Goal: Download file/media

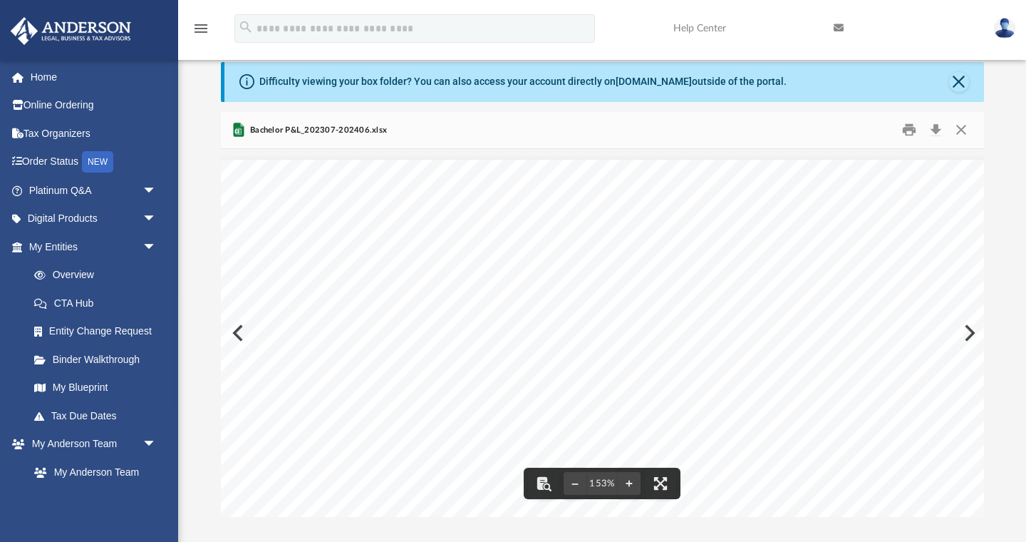
scroll to position [324, 763]
click at [954, 131] on button "Close" at bounding box center [961, 130] width 26 height 22
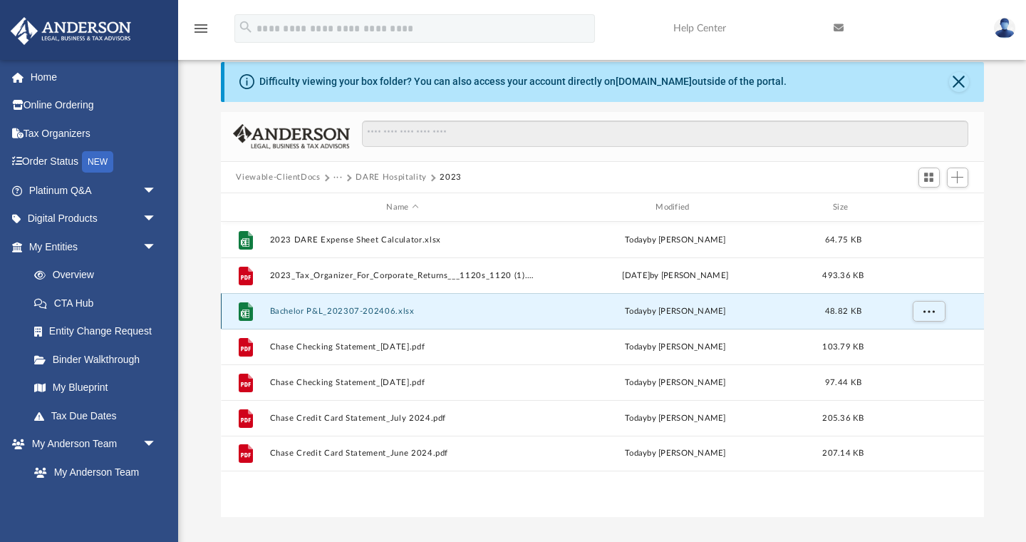
click at [368, 309] on button "Bachelor P&L_202307-202406.xlsx" at bounding box center [402, 310] width 267 height 9
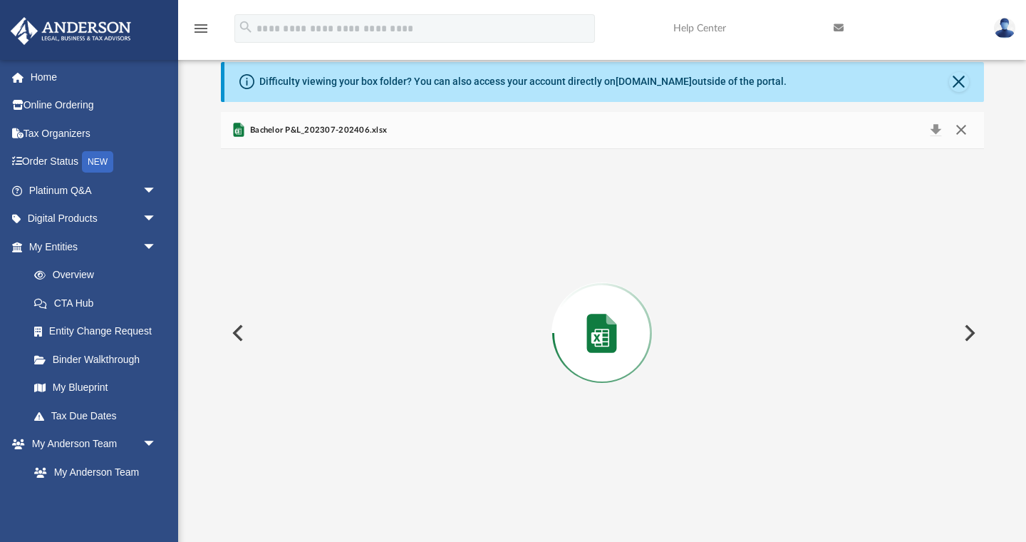
click at [966, 137] on button "Close" at bounding box center [961, 130] width 26 height 20
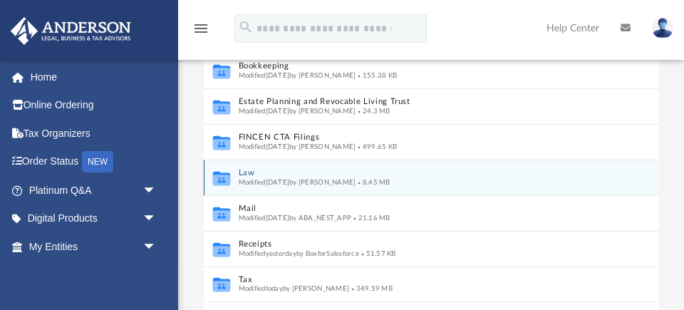
scroll to position [243, 0]
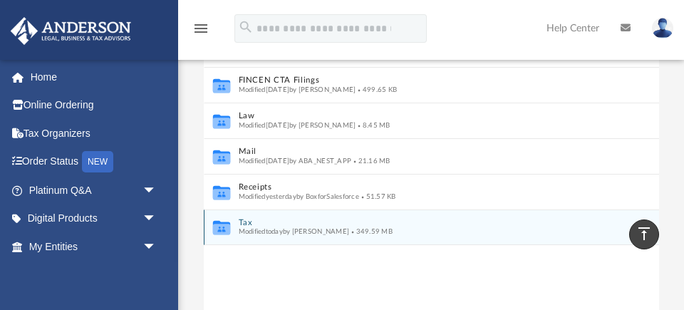
click at [262, 239] on div "Collaborated Folder Tax Modified [DATE] by [PERSON_NAME] 349.59 MB" at bounding box center [431, 228] width 455 height 36
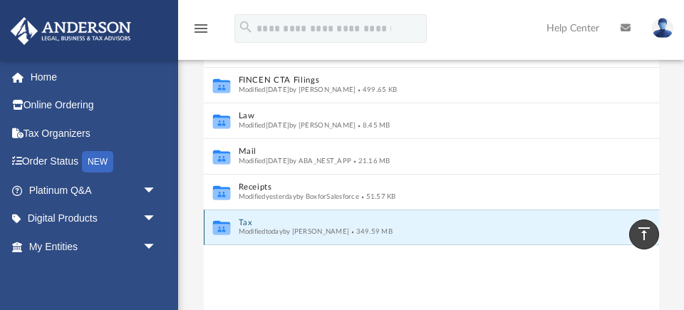
click at [247, 222] on button "Tax" at bounding box center [421, 222] width 367 height 9
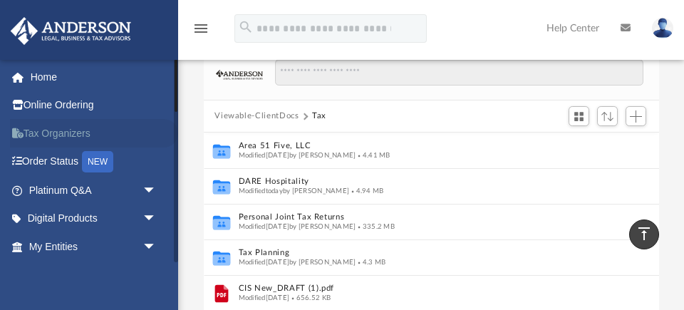
scroll to position [116, 0]
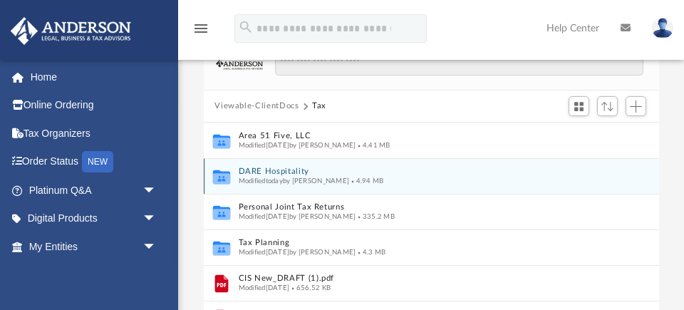
click at [276, 172] on button "DARE Hospitality" at bounding box center [421, 171] width 367 height 9
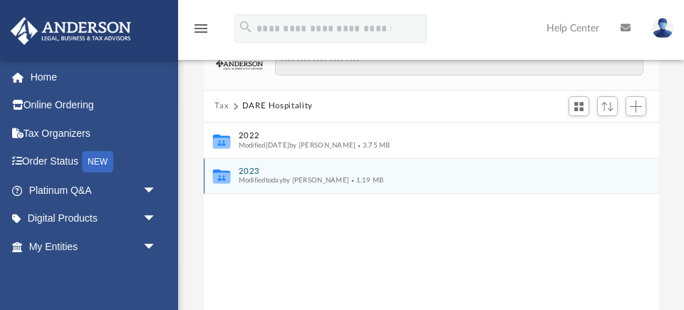
click at [252, 170] on button "2023" at bounding box center [421, 171] width 367 height 9
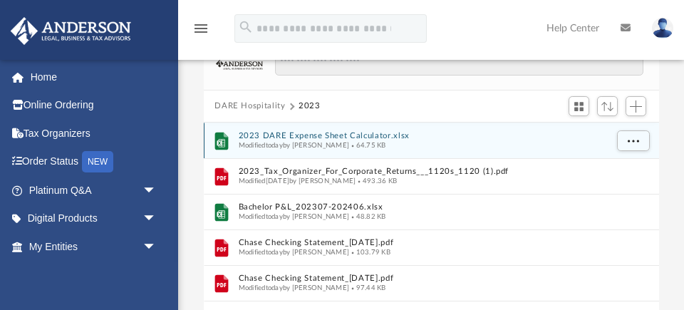
scroll to position [141, 0]
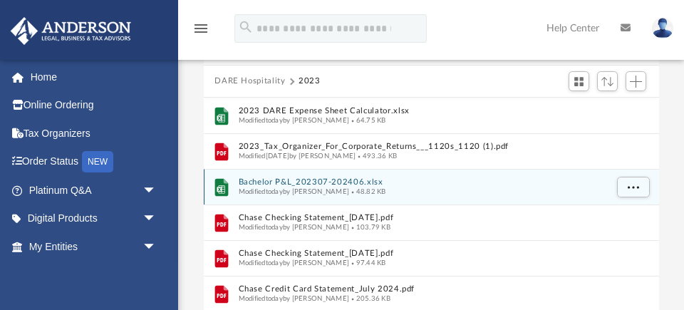
click at [311, 183] on button "Bachelor P&L_202307-202406.xlsx" at bounding box center [421, 181] width 367 height 9
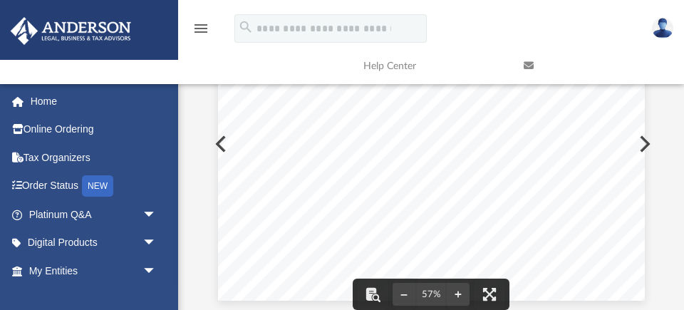
scroll to position [237, 0]
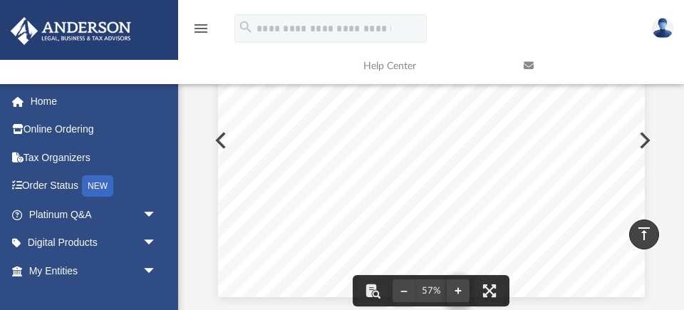
click at [458, 296] on button "File preview" at bounding box center [458, 290] width 23 height 31
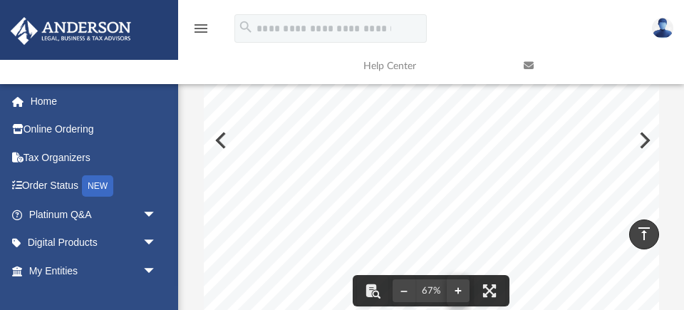
click at [460, 295] on button "File preview" at bounding box center [458, 290] width 23 height 31
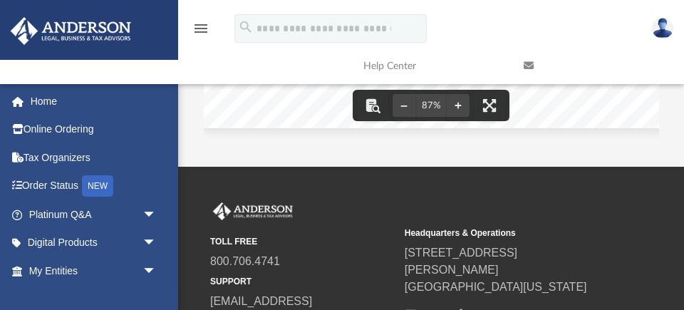
scroll to position [428, 0]
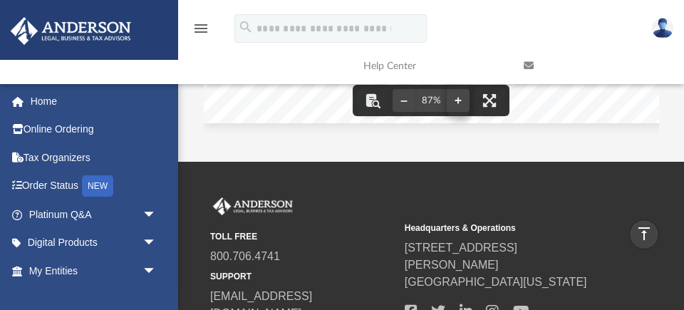
click at [467, 94] on button "File preview" at bounding box center [458, 100] width 23 height 31
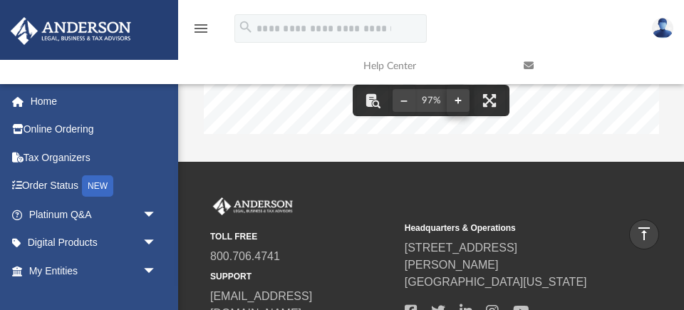
click at [465, 102] on button "File preview" at bounding box center [458, 100] width 23 height 31
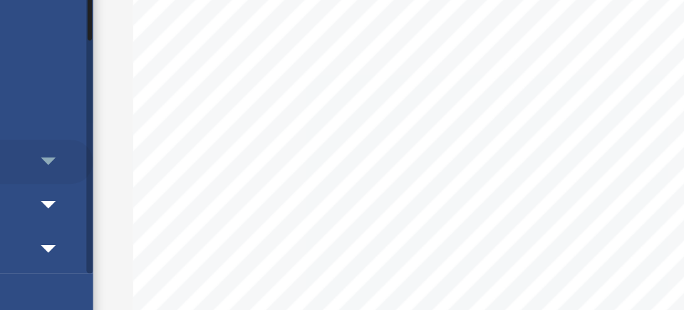
scroll to position [169, 0]
